Goal: Ask a question

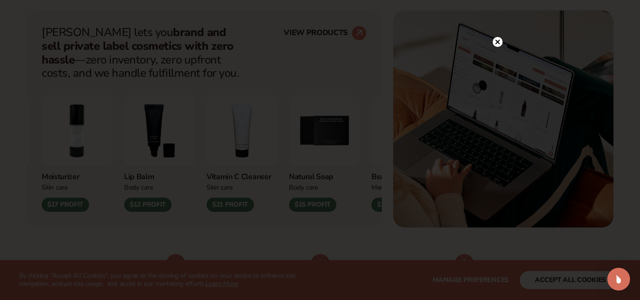
scroll to position [384, 0]
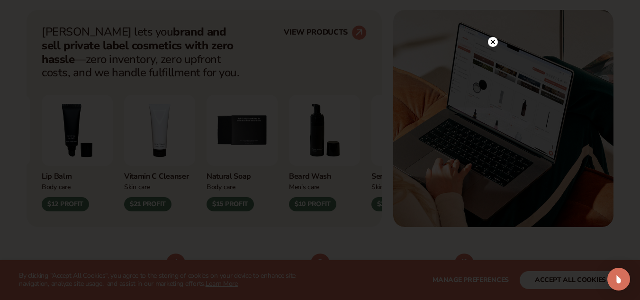
click at [491, 42] on circle at bounding box center [493, 42] width 10 height 10
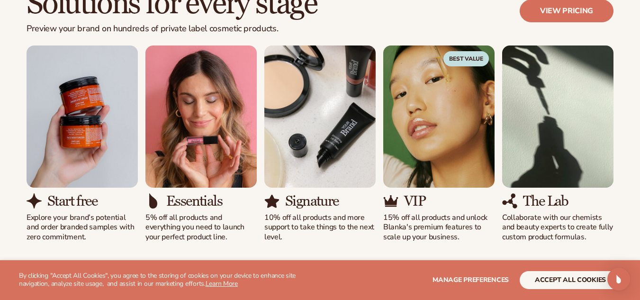
scroll to position [830, 0]
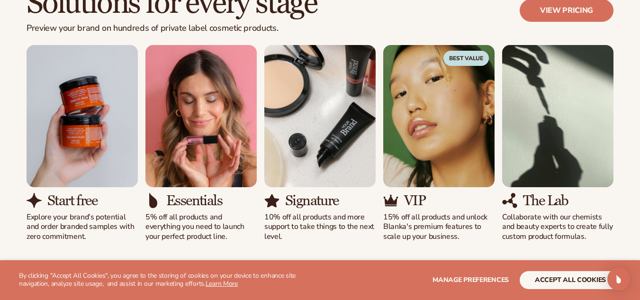
click at [378, 110] on div "Start free Explore your brand’s potential and order branded samples with zero c…" at bounding box center [320, 143] width 587 height 197
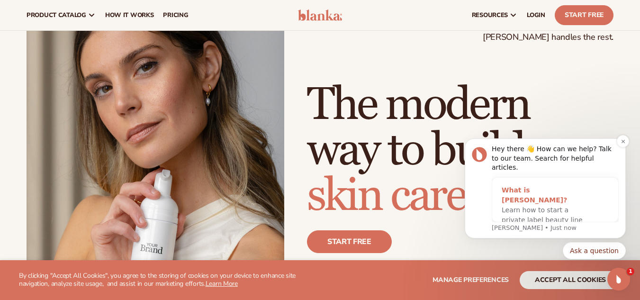
scroll to position [51, 0]
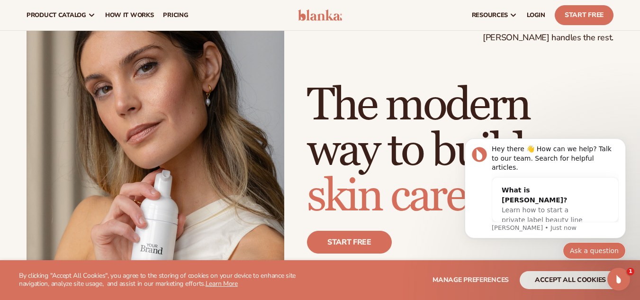
click at [580, 247] on button "Ask a question" at bounding box center [594, 250] width 63 height 17
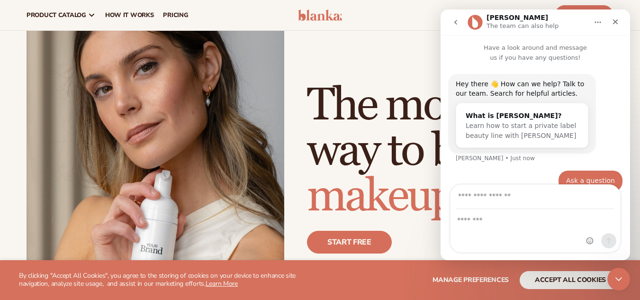
scroll to position [17, 0]
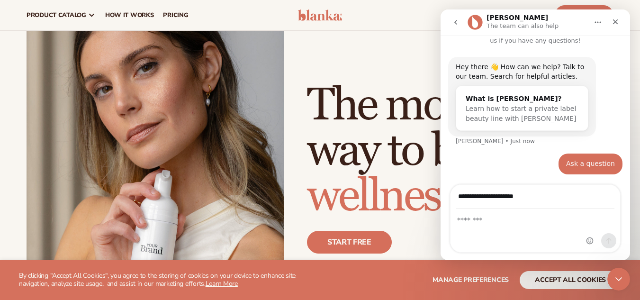
type input "**********"
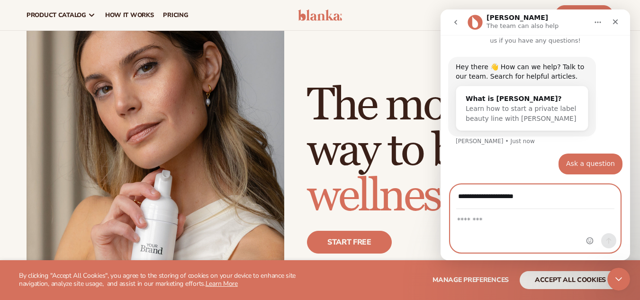
click at [509, 224] on textarea "Message…" at bounding box center [536, 217] width 170 height 16
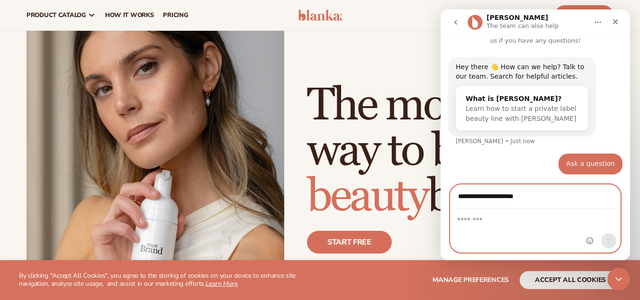
click at [489, 223] on textarea "Message…" at bounding box center [536, 217] width 170 height 16
type textarea "*"
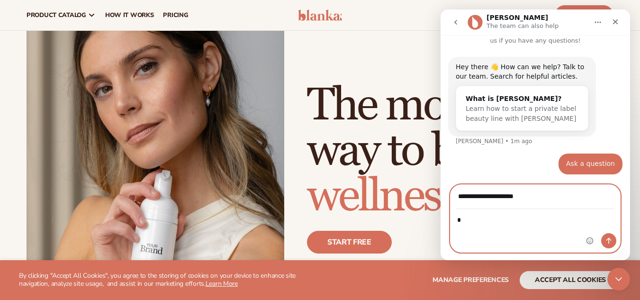
drag, startPoint x: 489, startPoint y: 223, endPoint x: 442, endPoint y: 229, distance: 46.9
click at [442, 229] on div "**********" at bounding box center [536, 218] width 190 height 68
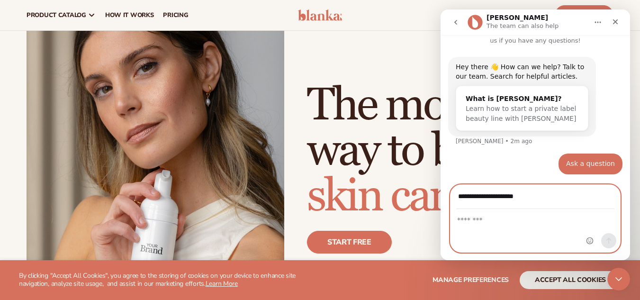
paste textarea "**********"
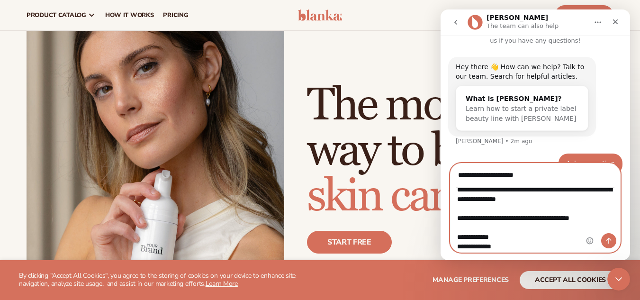
scroll to position [38, 0]
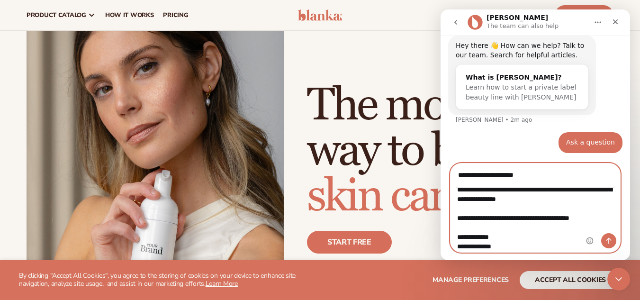
type textarea "**********"
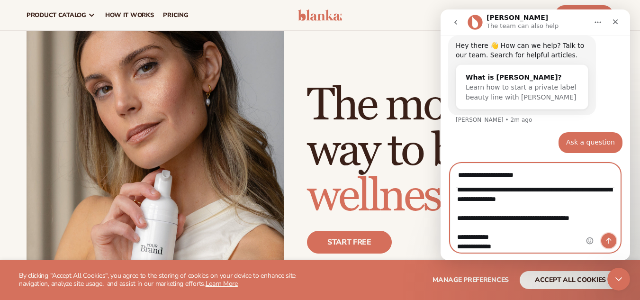
click at [608, 236] on button "Send a message…" at bounding box center [608, 240] width 15 height 15
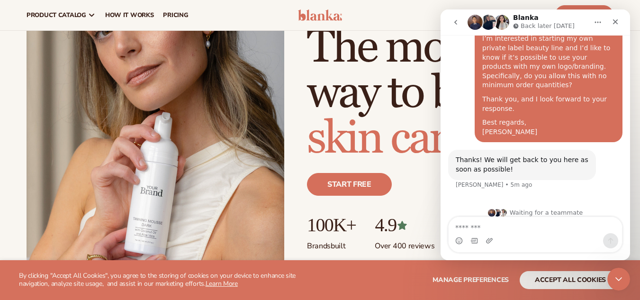
scroll to position [0, 0]
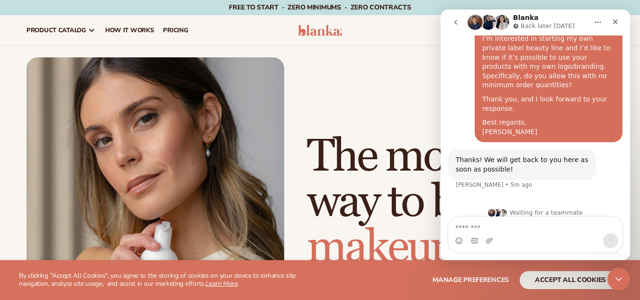
click at [599, 19] on icon "Home" at bounding box center [598, 22] width 8 height 8
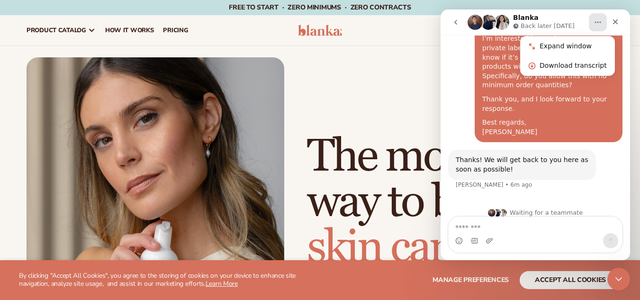
click at [369, 29] on div "resources connect your store" at bounding box center [485, 30] width 267 height 30
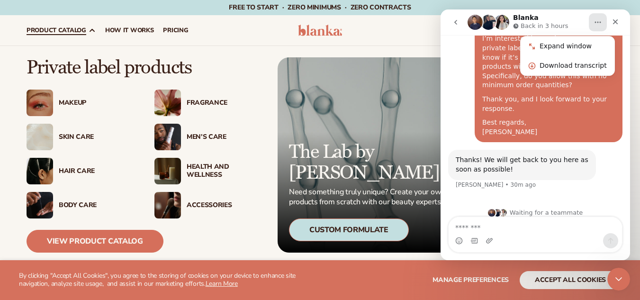
click at [47, 108] on img at bounding box center [40, 103] width 27 height 27
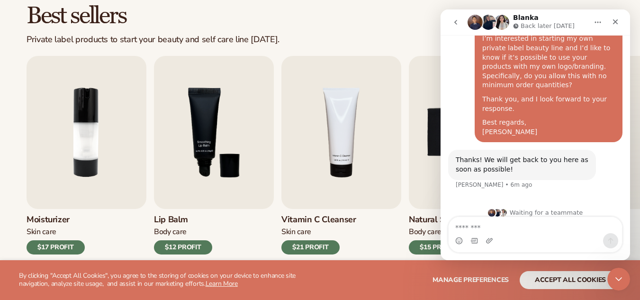
scroll to position [279, 0]
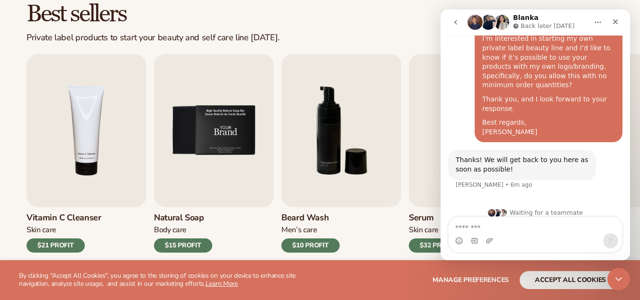
click at [373, 204] on img "6 / 9" at bounding box center [341, 130] width 120 height 153
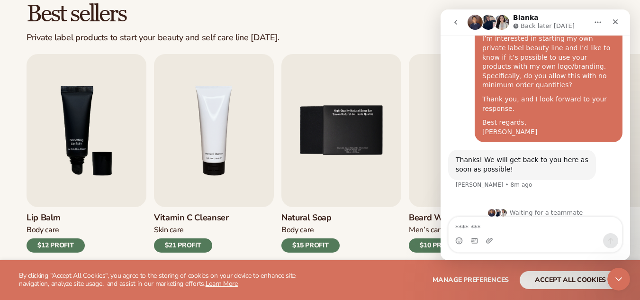
click at [597, 20] on icon "Home" at bounding box center [598, 22] width 8 height 8
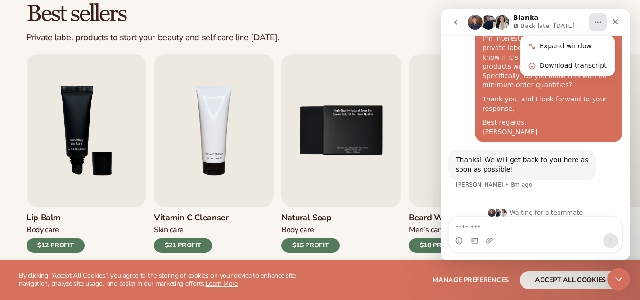
click at [425, 35] on div "Best sellers Private label products to start your beauty and self care line tod…" at bounding box center [320, 22] width 587 height 41
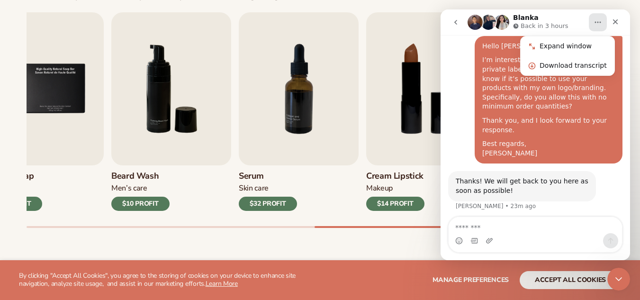
scroll to position [146, 0]
click at [362, 114] on div "Lip Gloss Makeup $16 PROFIT Moisturizer Skin Care $17 PROFIT Lip Balm Body Care…" at bounding box center [334, 120] width 614 height 216
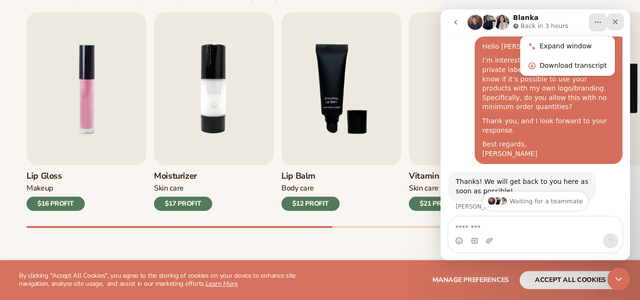
click at [619, 17] on div "Close" at bounding box center [615, 21] width 17 height 17
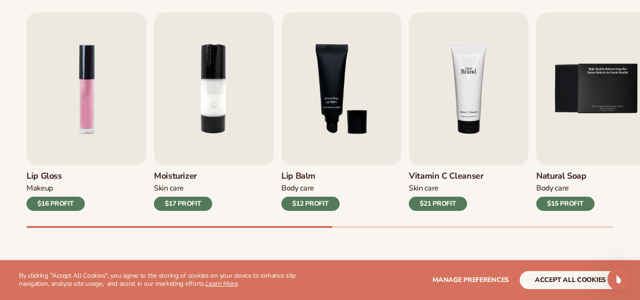
scroll to position [168, 0]
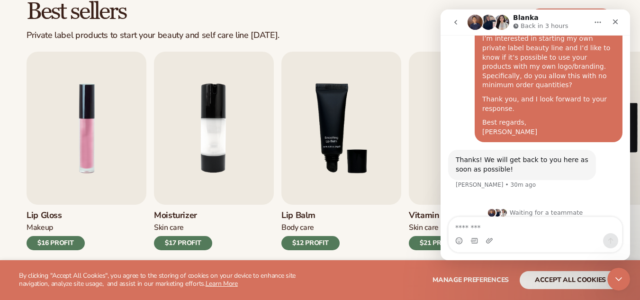
scroll to position [168, 0]
click at [613, 19] on icon "Close" at bounding box center [616, 22] width 8 height 8
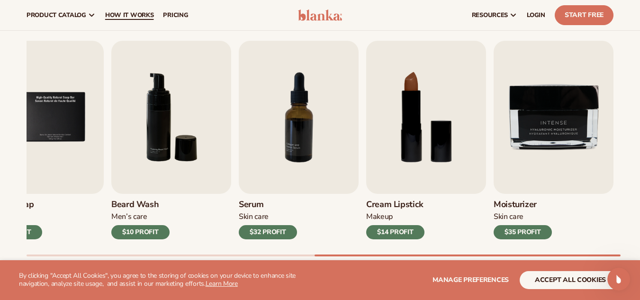
scroll to position [292, 0]
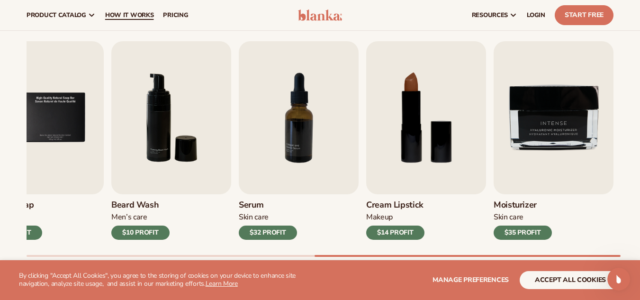
click at [125, 7] on link "How It Works" at bounding box center [129, 15] width 58 height 30
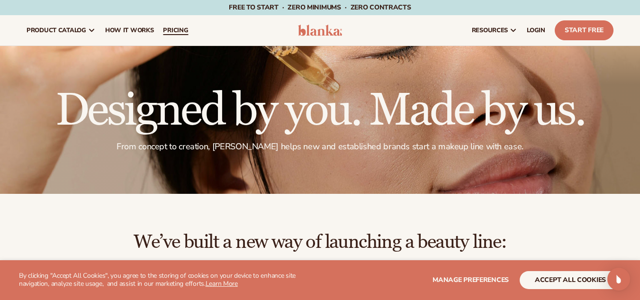
click at [161, 29] on link "pricing" at bounding box center [175, 30] width 35 height 30
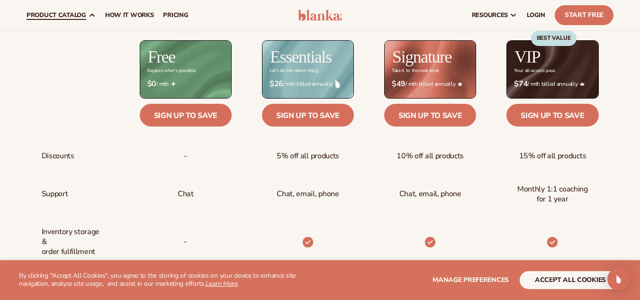
scroll to position [373, 0]
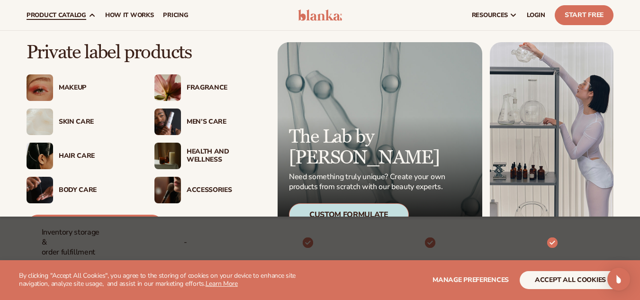
click at [77, 117] on div "Skin Care" at bounding box center [81, 122] width 109 height 27
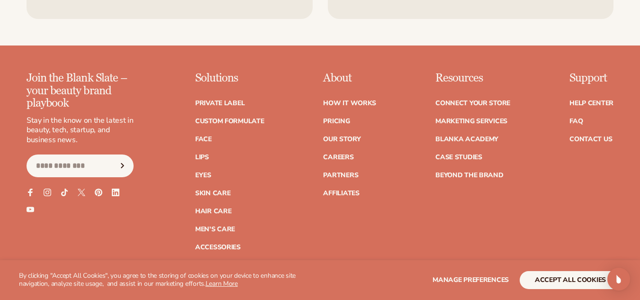
scroll to position [1625, 0]
click at [479, 102] on link "Connect your store" at bounding box center [472, 103] width 75 height 7
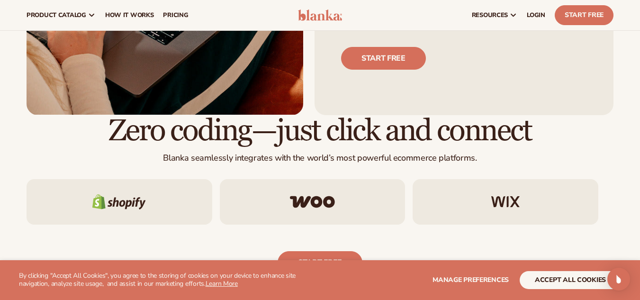
scroll to position [380, 0]
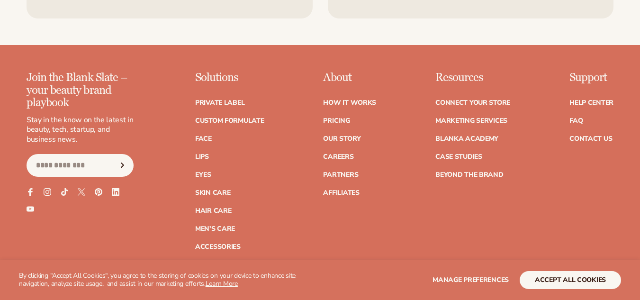
scroll to position [1625, 0]
click at [450, 101] on link "Connect your store" at bounding box center [472, 103] width 75 height 7
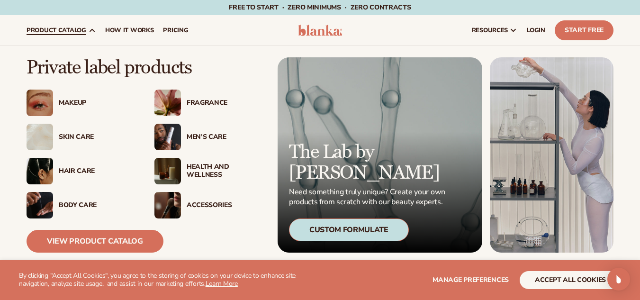
click at [212, 101] on div "Fragrance" at bounding box center [225, 103] width 77 height 8
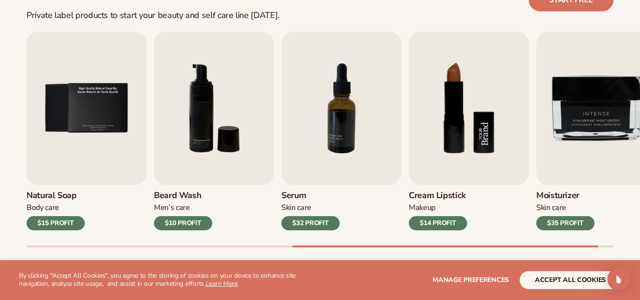
scroll to position [302, 0]
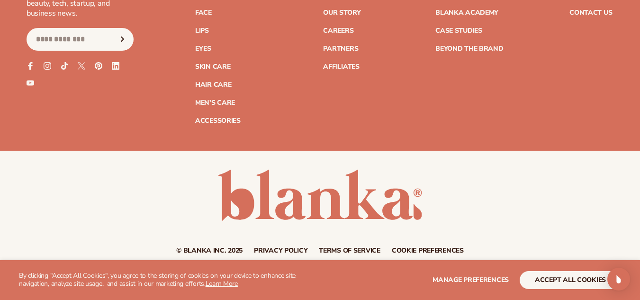
scroll to position [1357, 0]
